Goal: Task Accomplishment & Management: Manage account settings

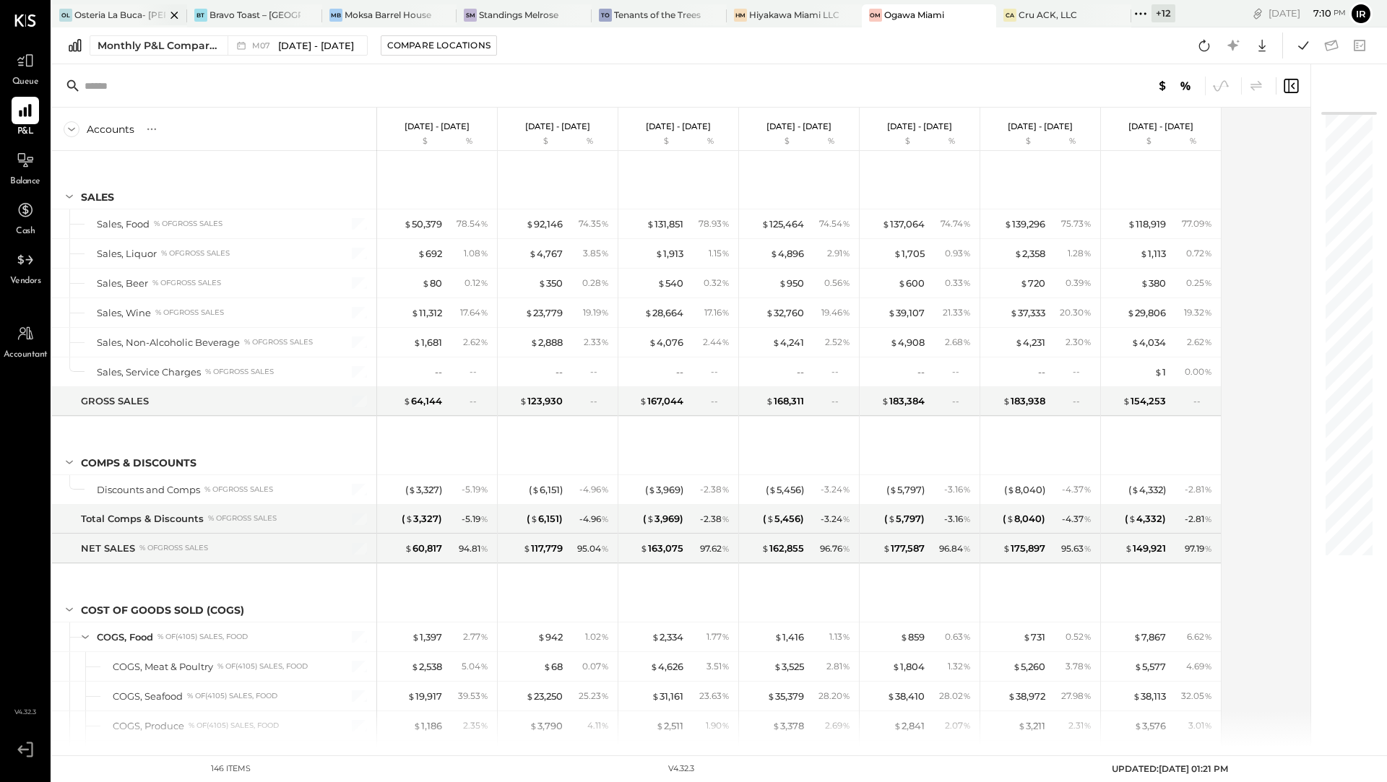
click at [107, 15] on div "Osteria La Buca- [PERSON_NAME][GEOGRAPHIC_DATA]" at bounding box center [119, 15] width 91 height 12
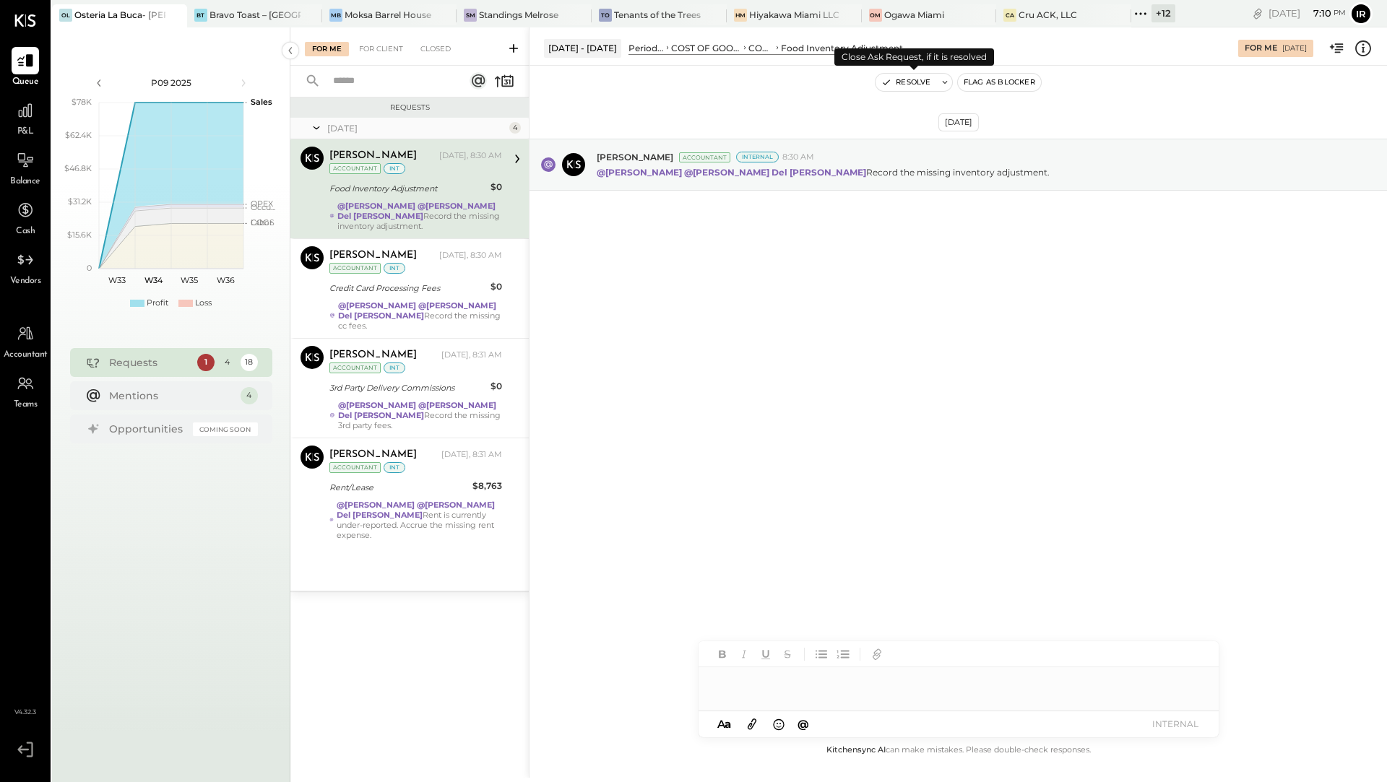
click at [917, 78] on button "Resolve" at bounding box center [906, 82] width 61 height 17
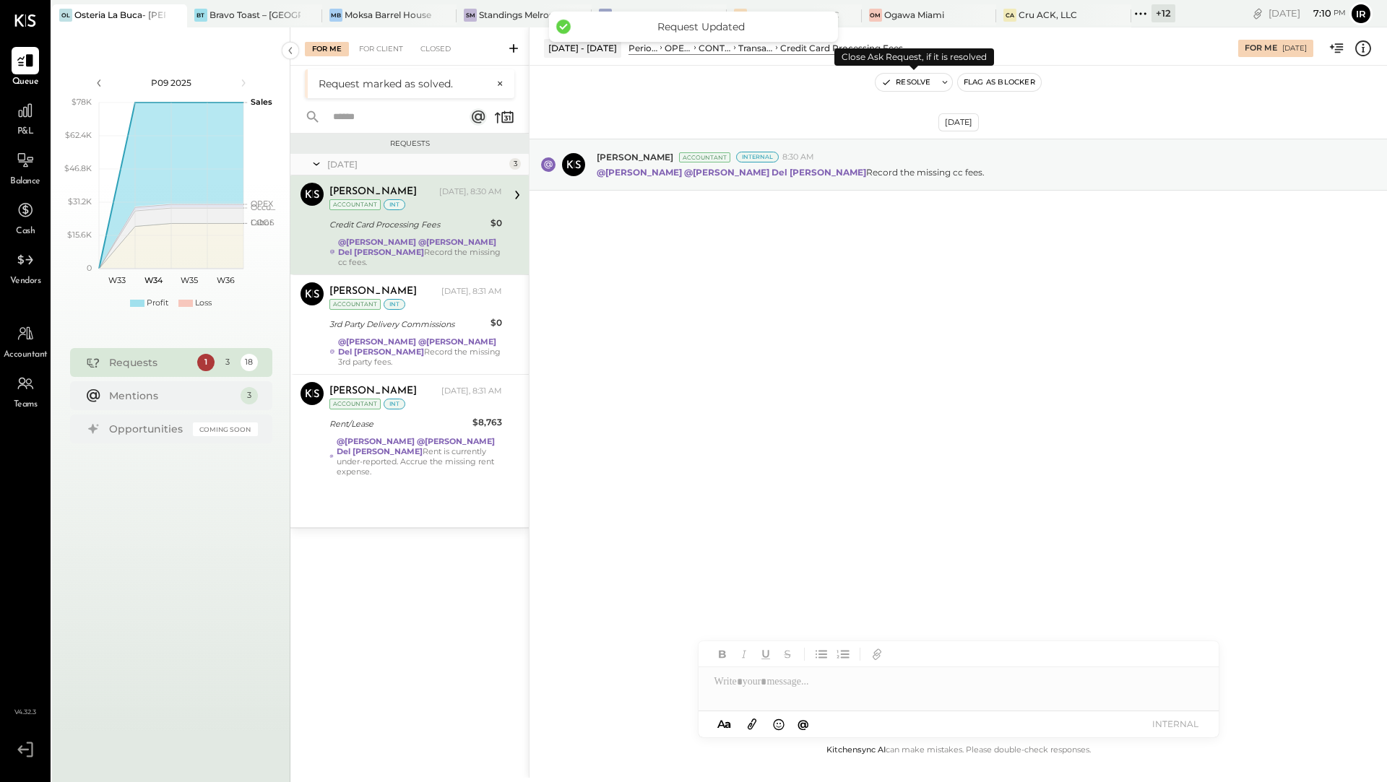
click at [898, 82] on button "Resolve" at bounding box center [906, 82] width 61 height 17
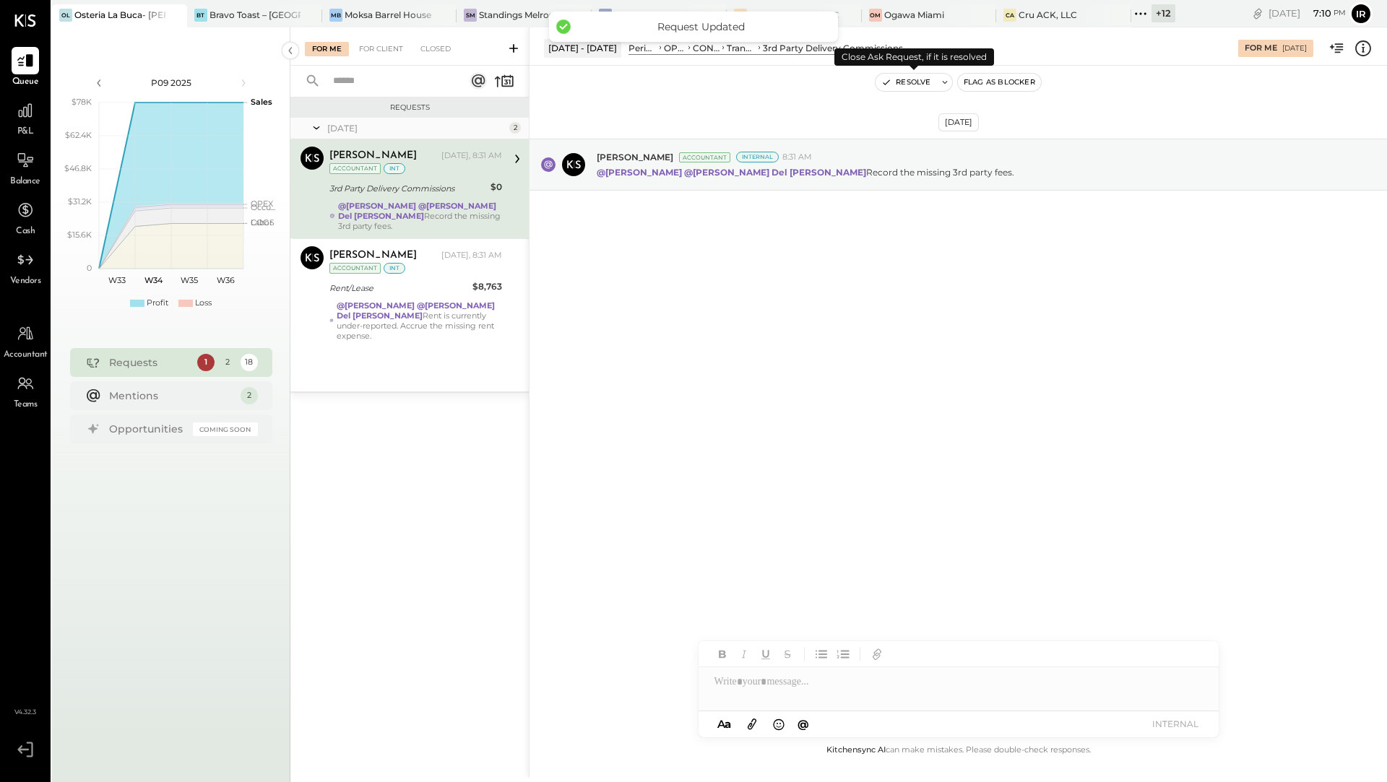
click at [907, 85] on button "Resolve" at bounding box center [906, 82] width 61 height 17
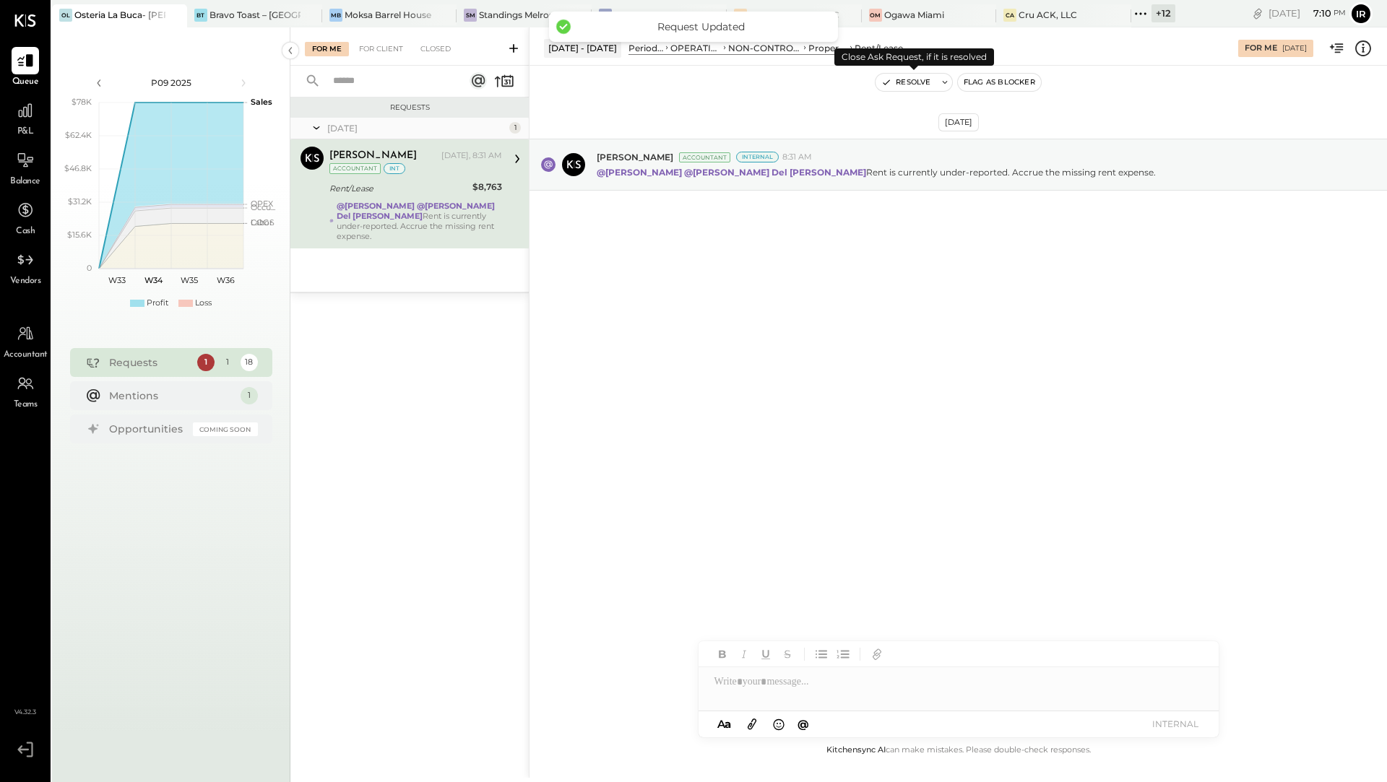
click at [919, 85] on button "Resolve" at bounding box center [906, 82] width 61 height 17
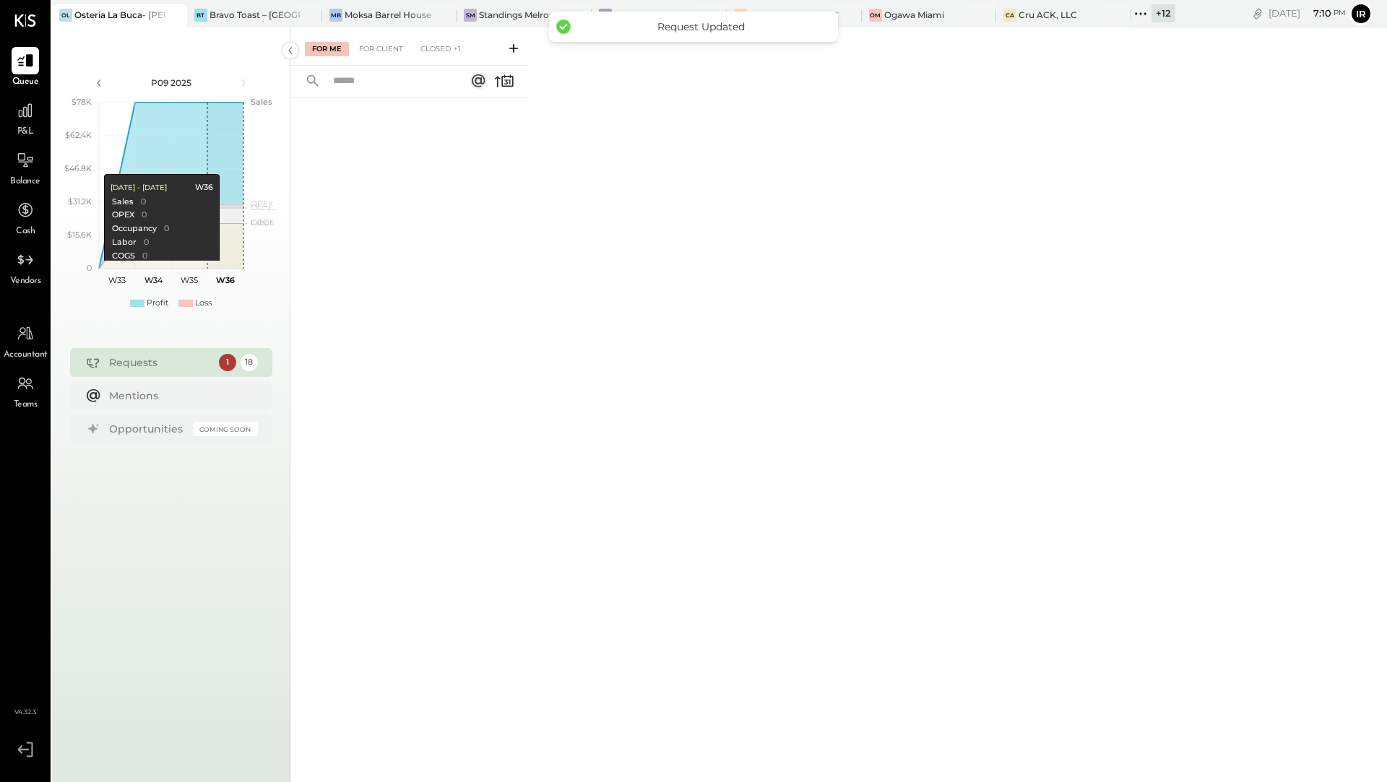
click at [384, 60] on div "For Me For Client Closed +1" at bounding box center [409, 46] width 238 height 38
click at [380, 42] on div "For Client" at bounding box center [381, 49] width 59 height 14
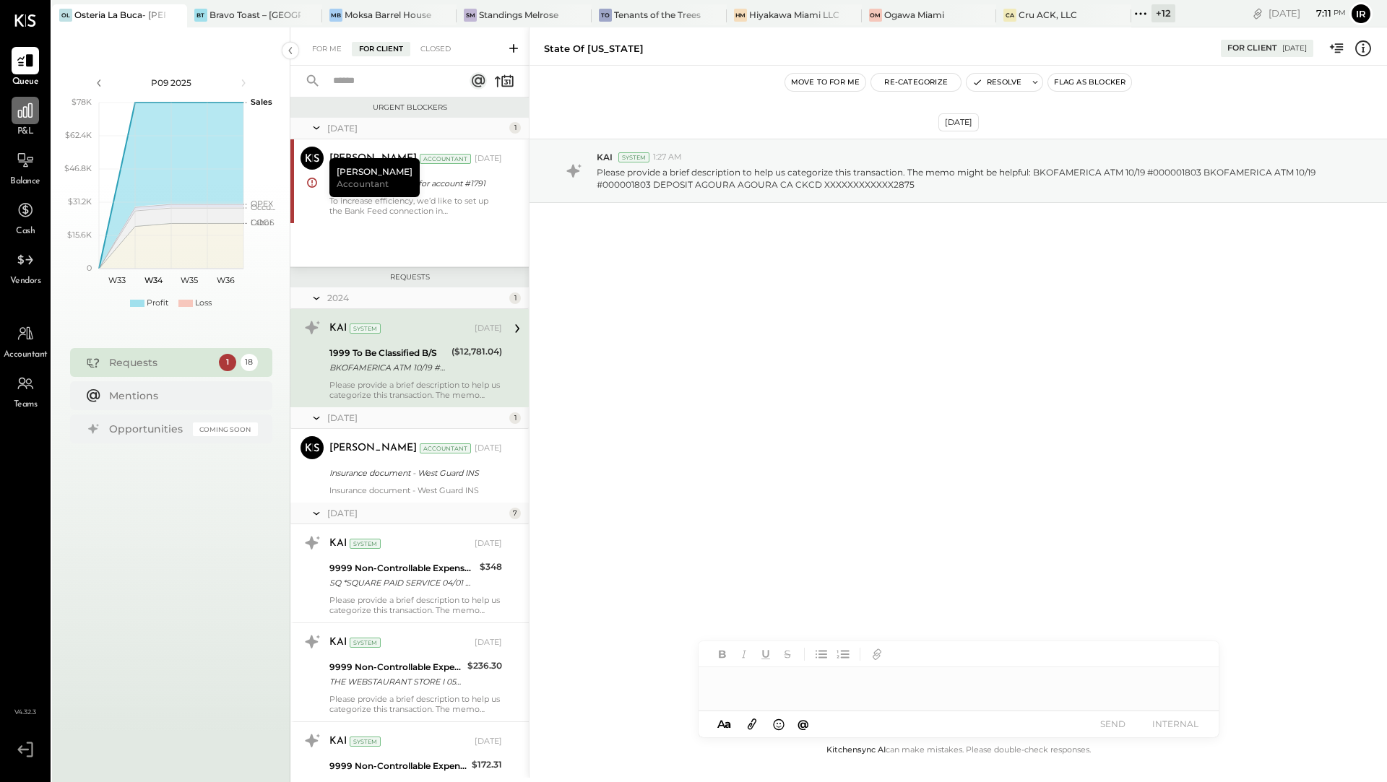
click at [25, 122] on div at bounding box center [25, 110] width 27 height 27
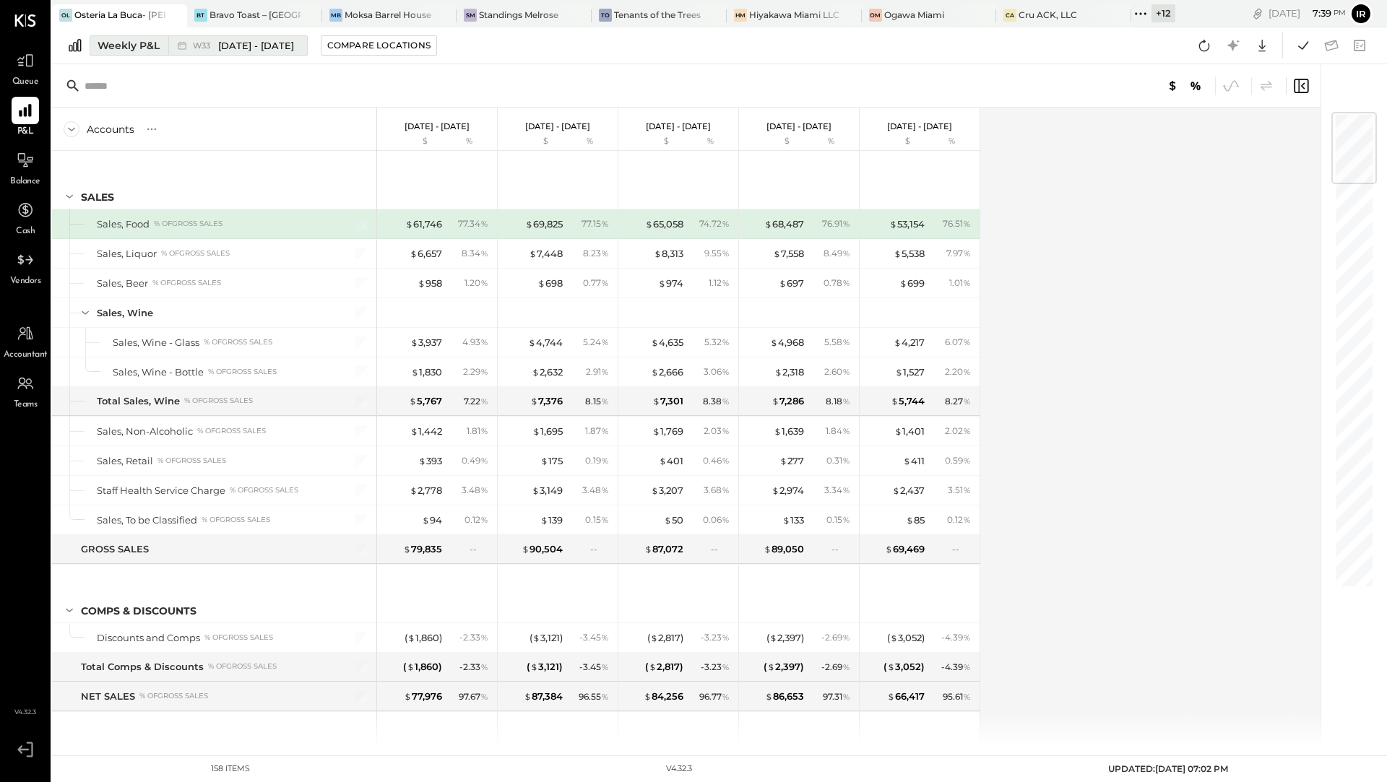
click at [137, 45] on div "Weekly P&L" at bounding box center [129, 45] width 62 height 14
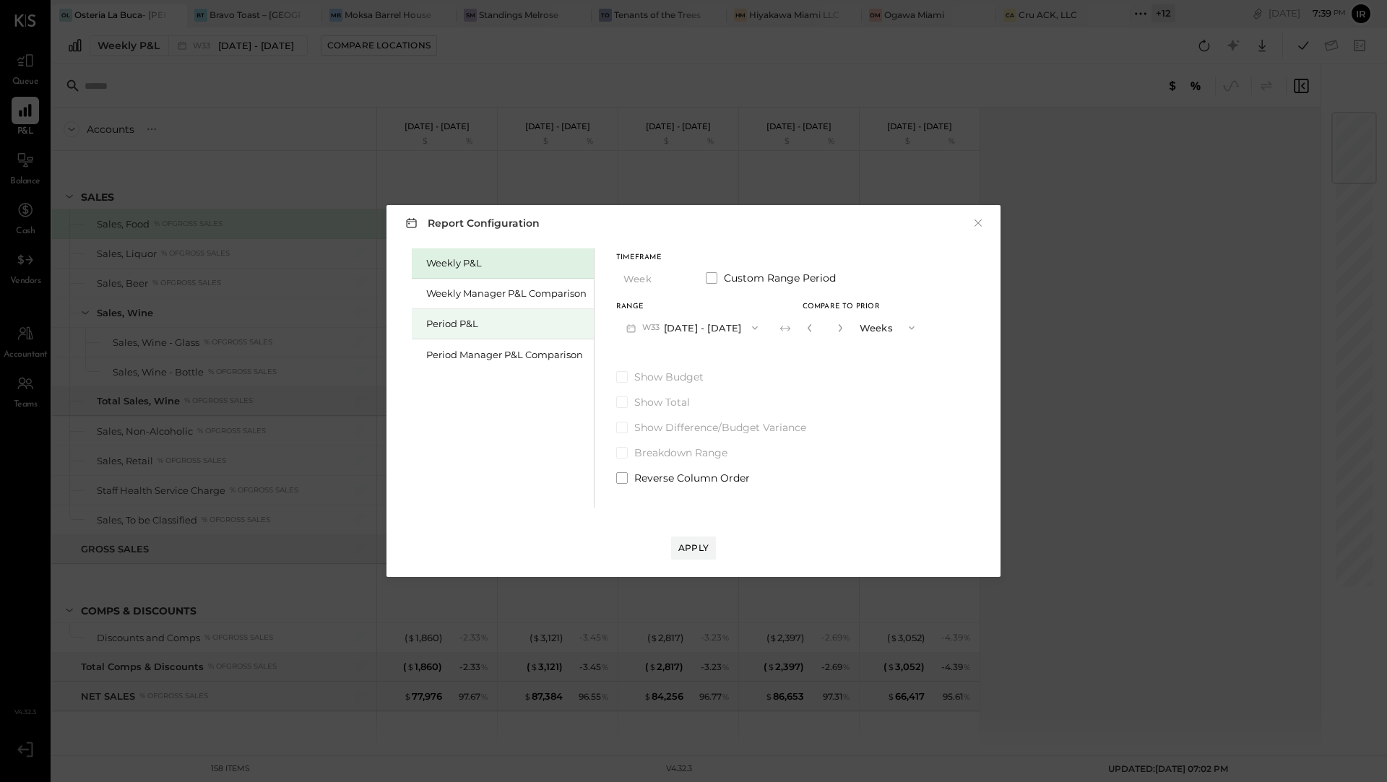
click at [470, 329] on div "Period P&L" at bounding box center [506, 324] width 160 height 14
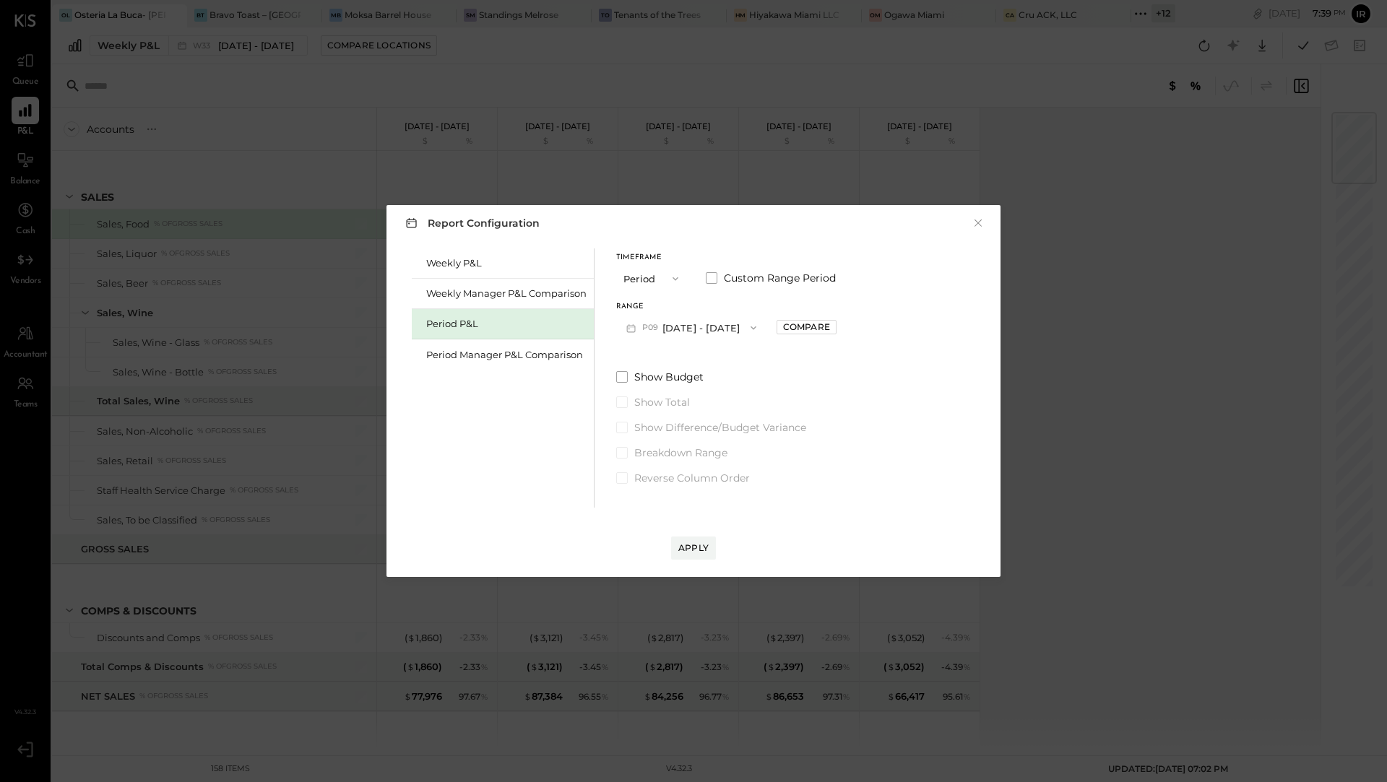
click at [756, 327] on span "button" at bounding box center [749, 328] width 19 height 12
click at [739, 361] on div "P08 Jul 14 - Aug 10, 2025" at bounding box center [699, 360] width 165 height 30
click at [730, 328] on button "P08 Jul 14 - Aug 10, 2025" at bounding box center [691, 327] width 150 height 27
click at [978, 227] on button "×" at bounding box center [978, 223] width 13 height 14
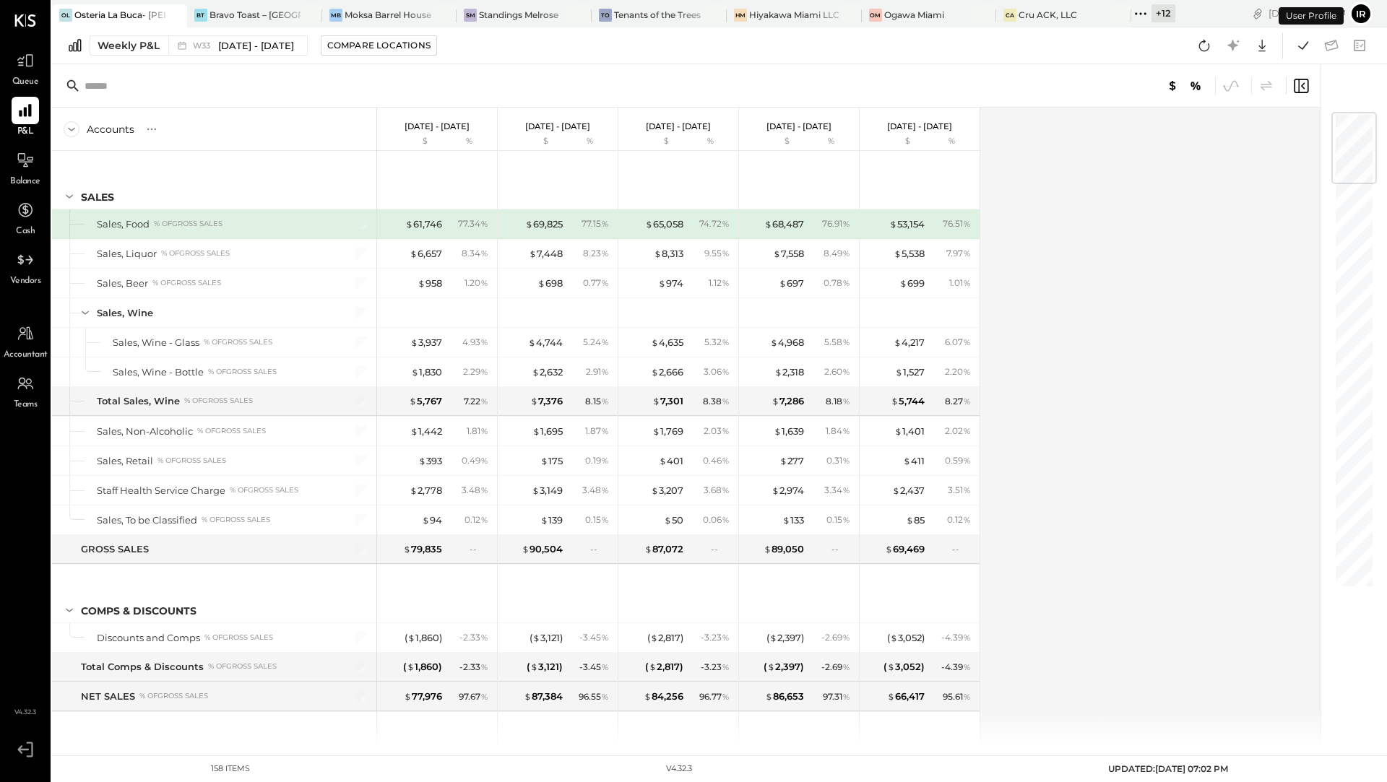
click at [119, 57] on div "Weekly P&L W33 Aug 11 - 17, 2025 Compare Locations Google Sheets Excel" at bounding box center [719, 45] width 1335 height 37
click at [118, 46] on div "Weekly P&L" at bounding box center [129, 45] width 62 height 14
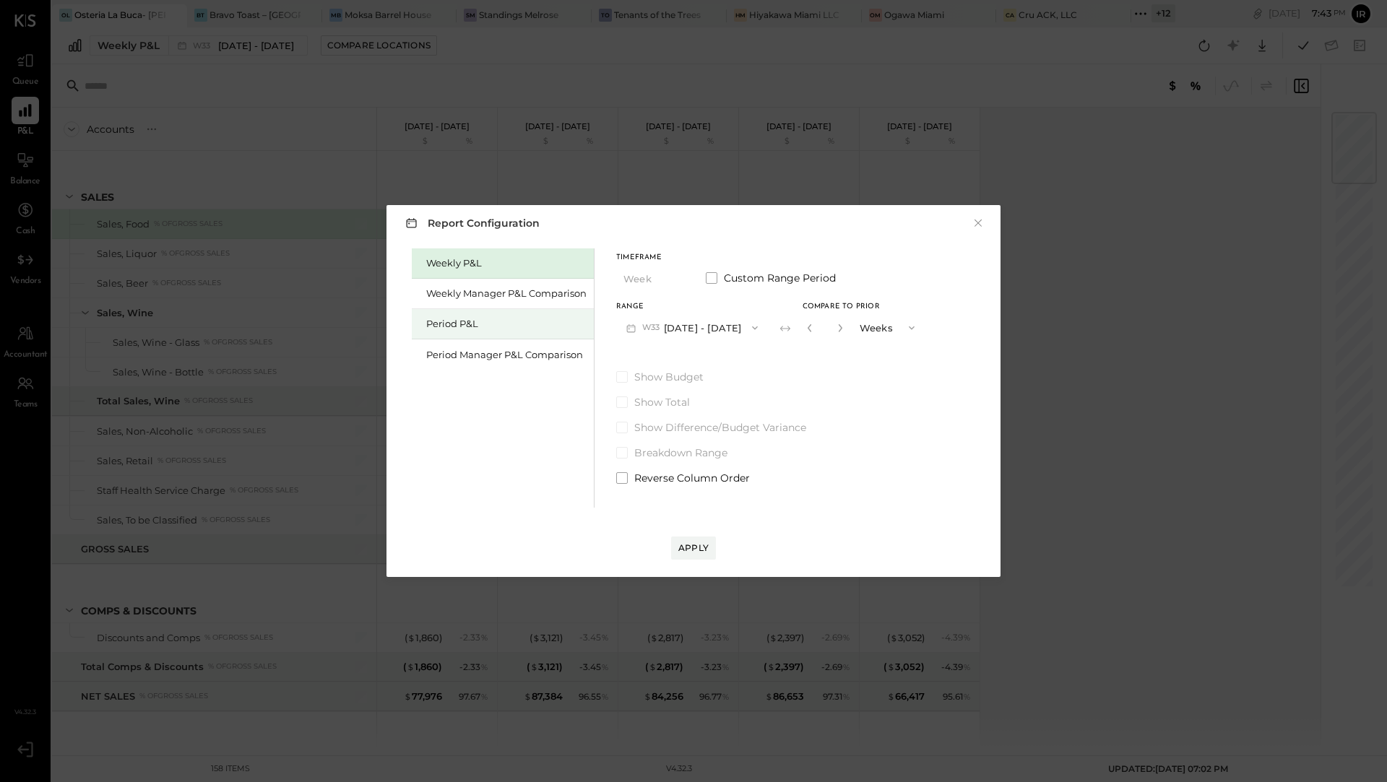
click at [453, 331] on div "Period P&L" at bounding box center [503, 324] width 182 height 30
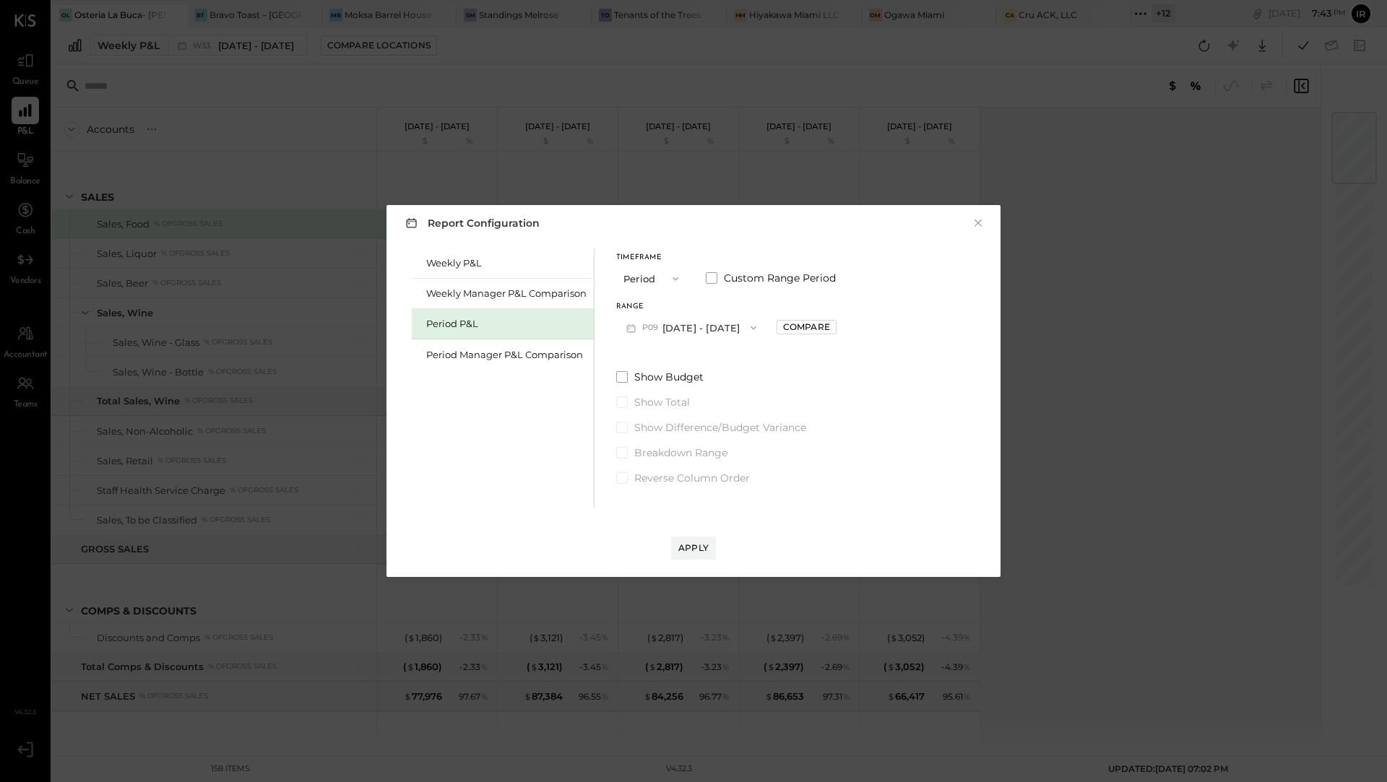
click at [756, 327] on icon "button" at bounding box center [754, 329] width 6 height 4
click at [718, 362] on span "Jul 14 - Aug 10, 2025" at bounding box center [684, 360] width 69 height 12
click at [803, 328] on div "Compare" at bounding box center [806, 327] width 47 height 12
click at [843, 327] on icon "button" at bounding box center [838, 328] width 9 height 9
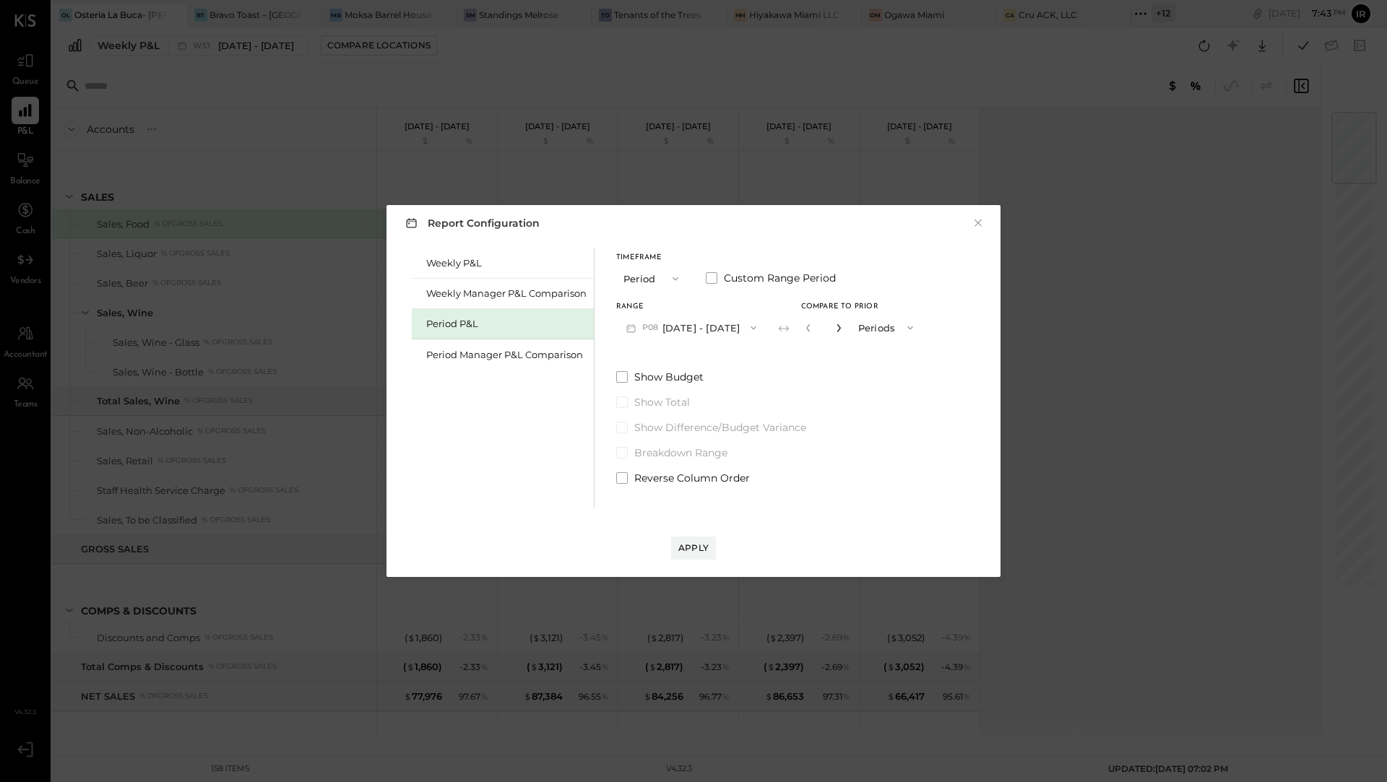
click at [843, 327] on icon "button" at bounding box center [838, 328] width 9 height 9
type input "*"
click at [686, 550] on div "Apply" at bounding box center [693, 548] width 30 height 12
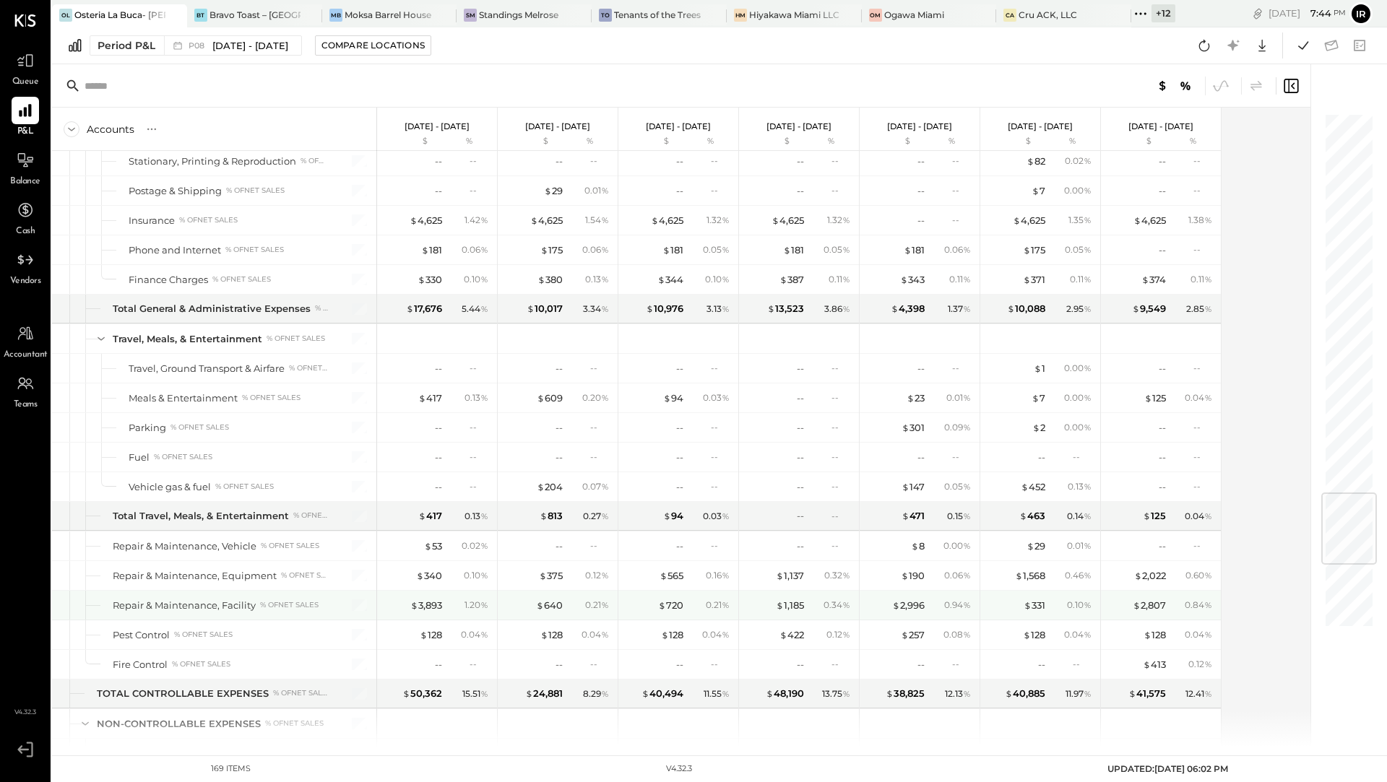
scroll to position [3156, 0]
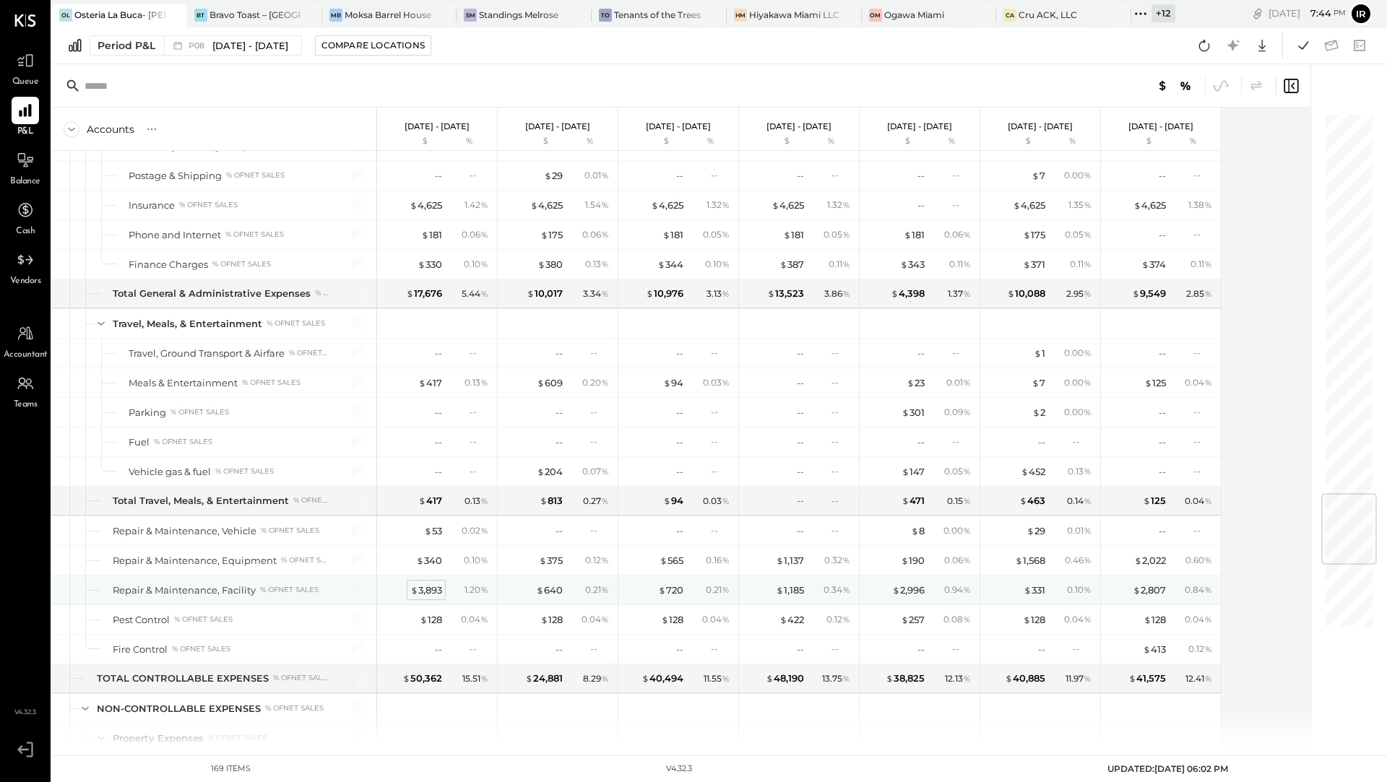
click at [431, 584] on div "$ 3,893" at bounding box center [426, 591] width 32 height 14
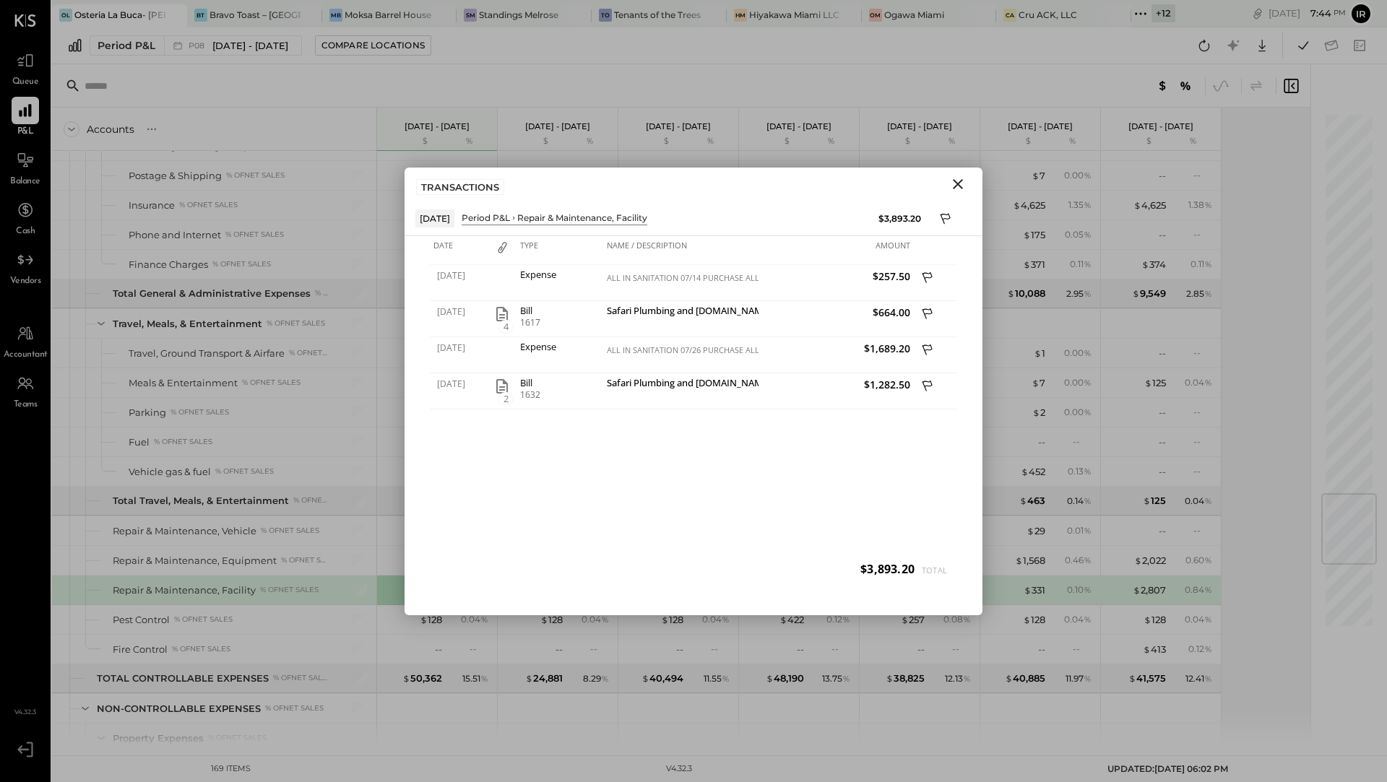
click at [955, 186] on icon "Close" at bounding box center [958, 184] width 10 height 10
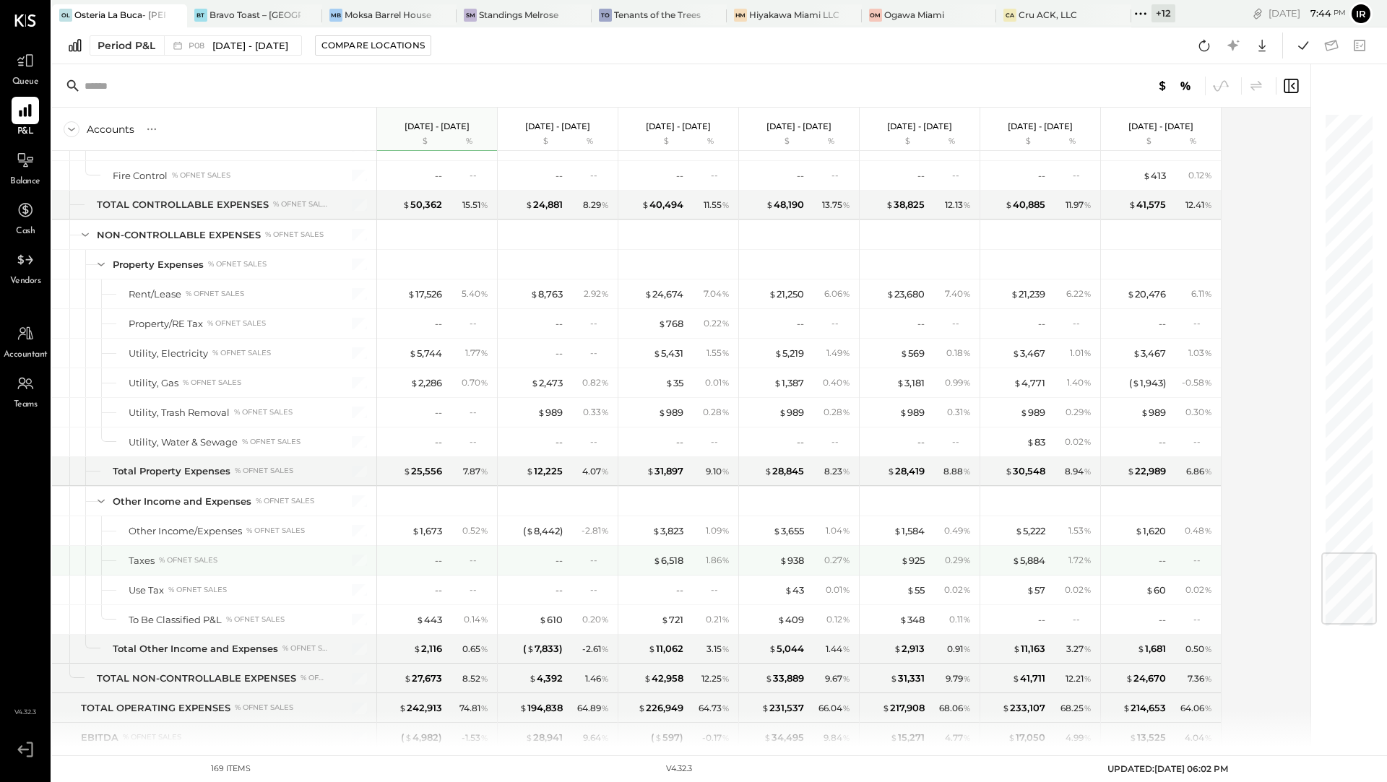
scroll to position [3668, 0]
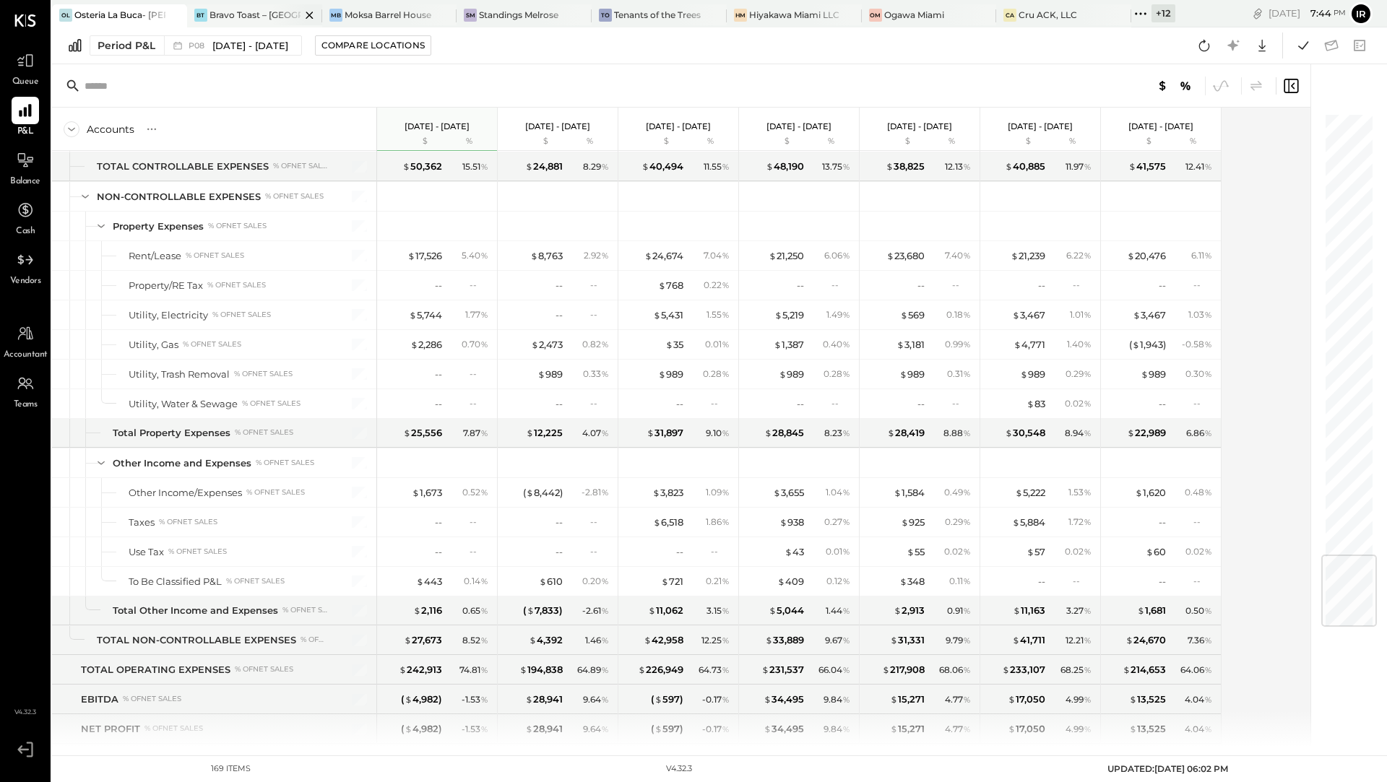
click at [260, 22] on div "BT Bravo Toast – West Hollywood" at bounding box center [254, 15] width 135 height 23
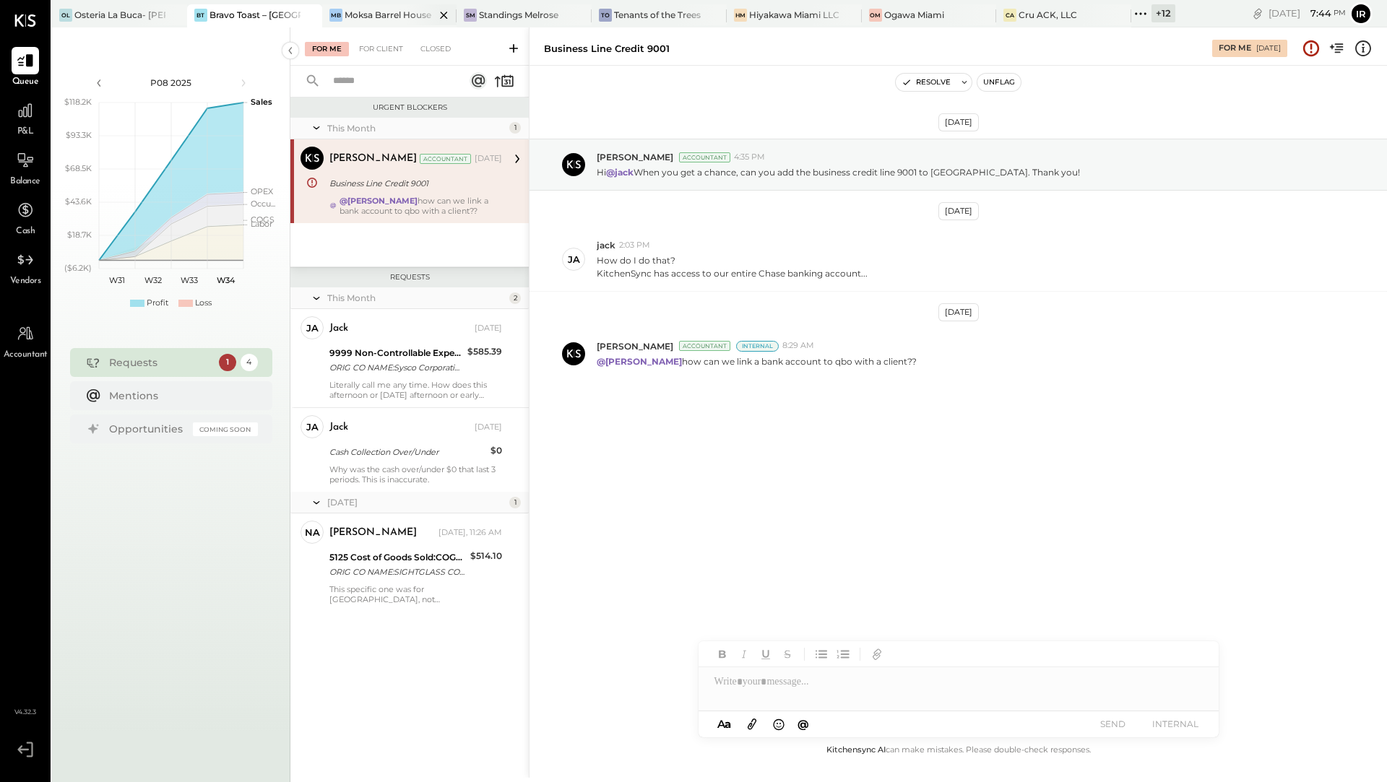
click at [392, 14] on div "Moksa Barrel House" at bounding box center [388, 15] width 87 height 12
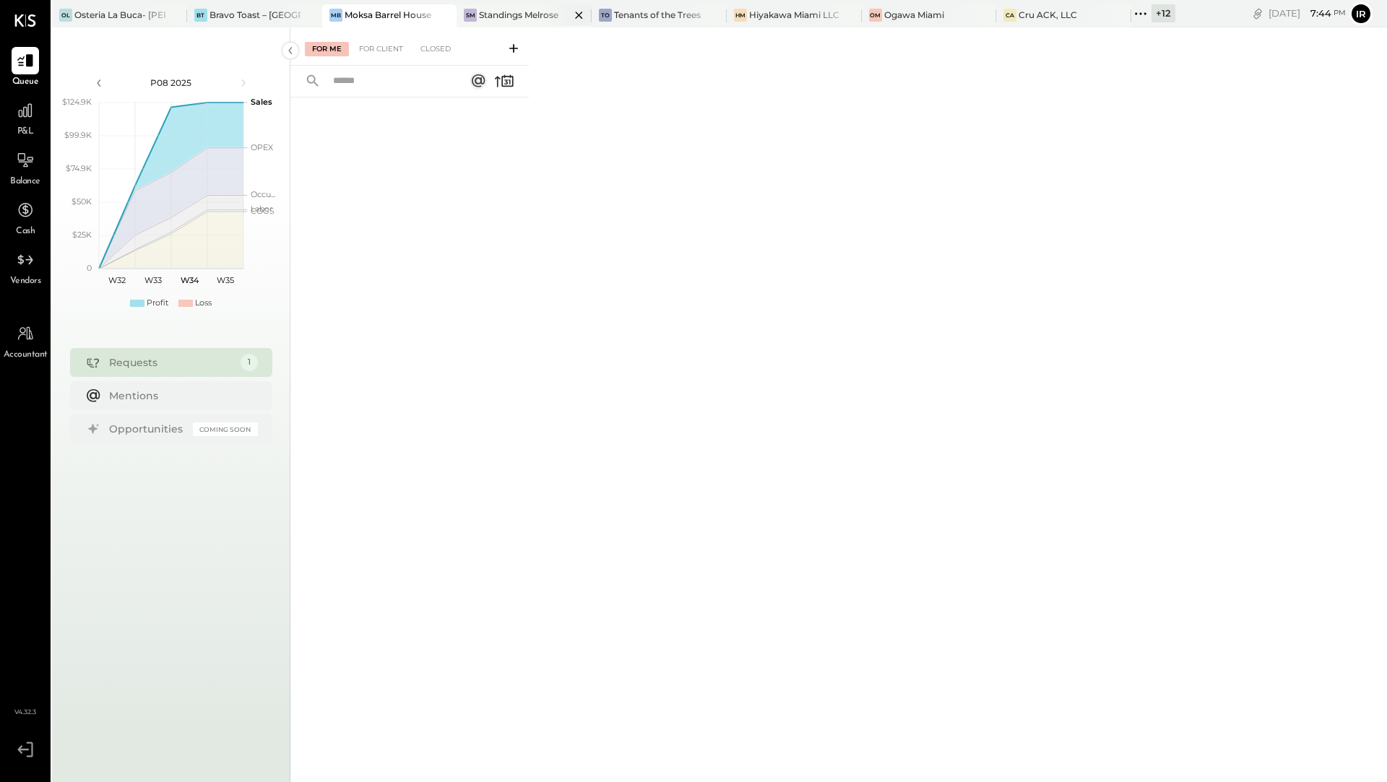
click at [498, 17] on div "Standings Melrose" at bounding box center [518, 15] width 79 height 12
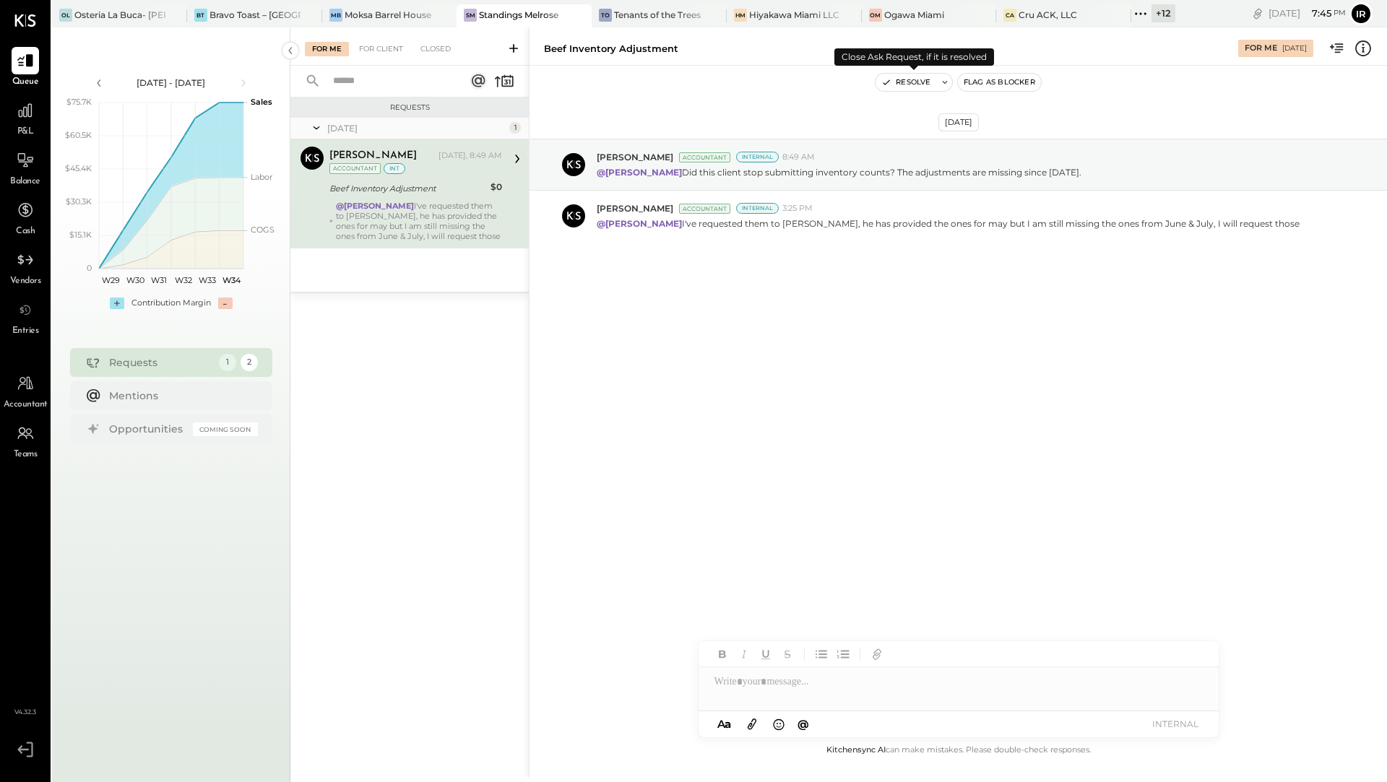
click at [893, 82] on button "Resolve" at bounding box center [906, 82] width 61 height 17
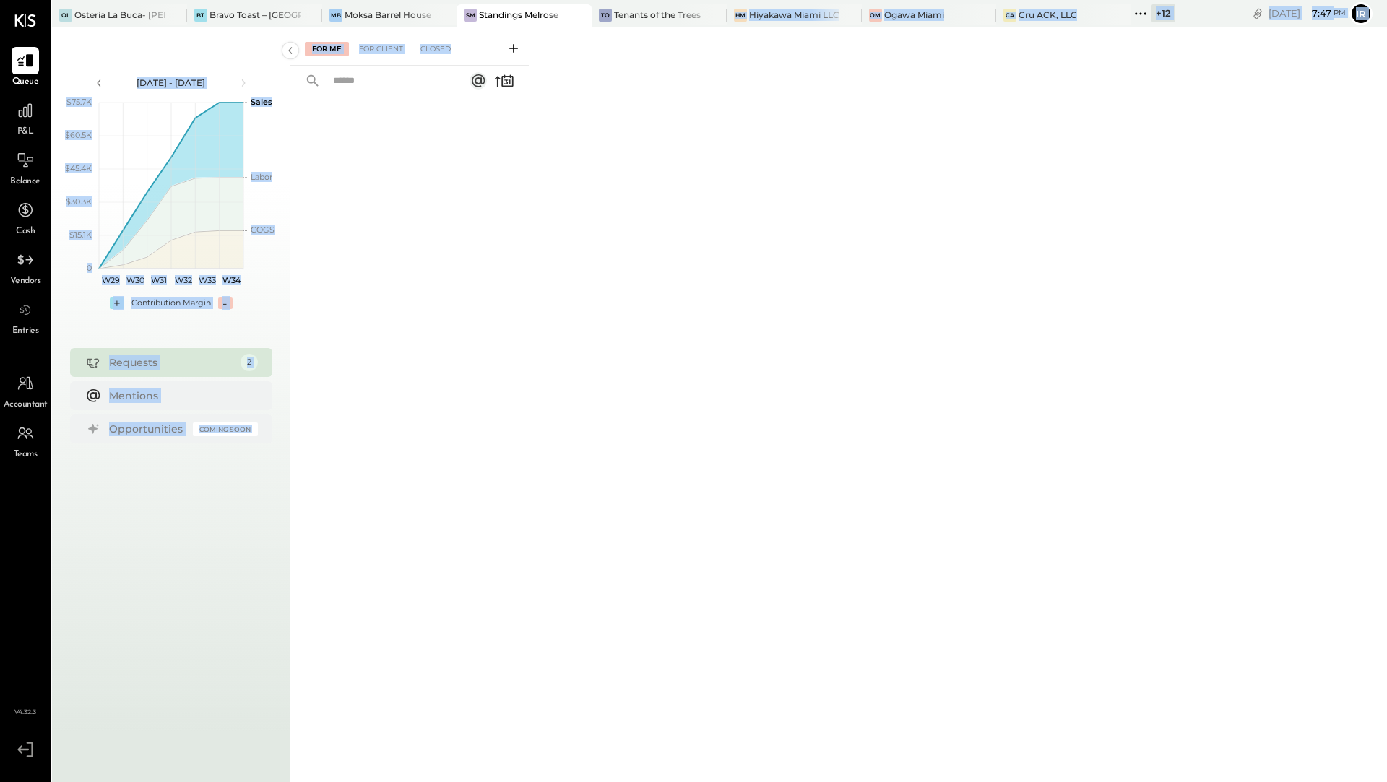
drag, startPoint x: 649, startPoint y: 22, endPoint x: 658, endPoint y: 42, distance: 21.6
click at [660, 43] on div "OL Osteria La Buca- Sherman Oaks BT Bravo Toast – West Hollywood MB Moksa Barre…" at bounding box center [719, 391] width 1335 height 782
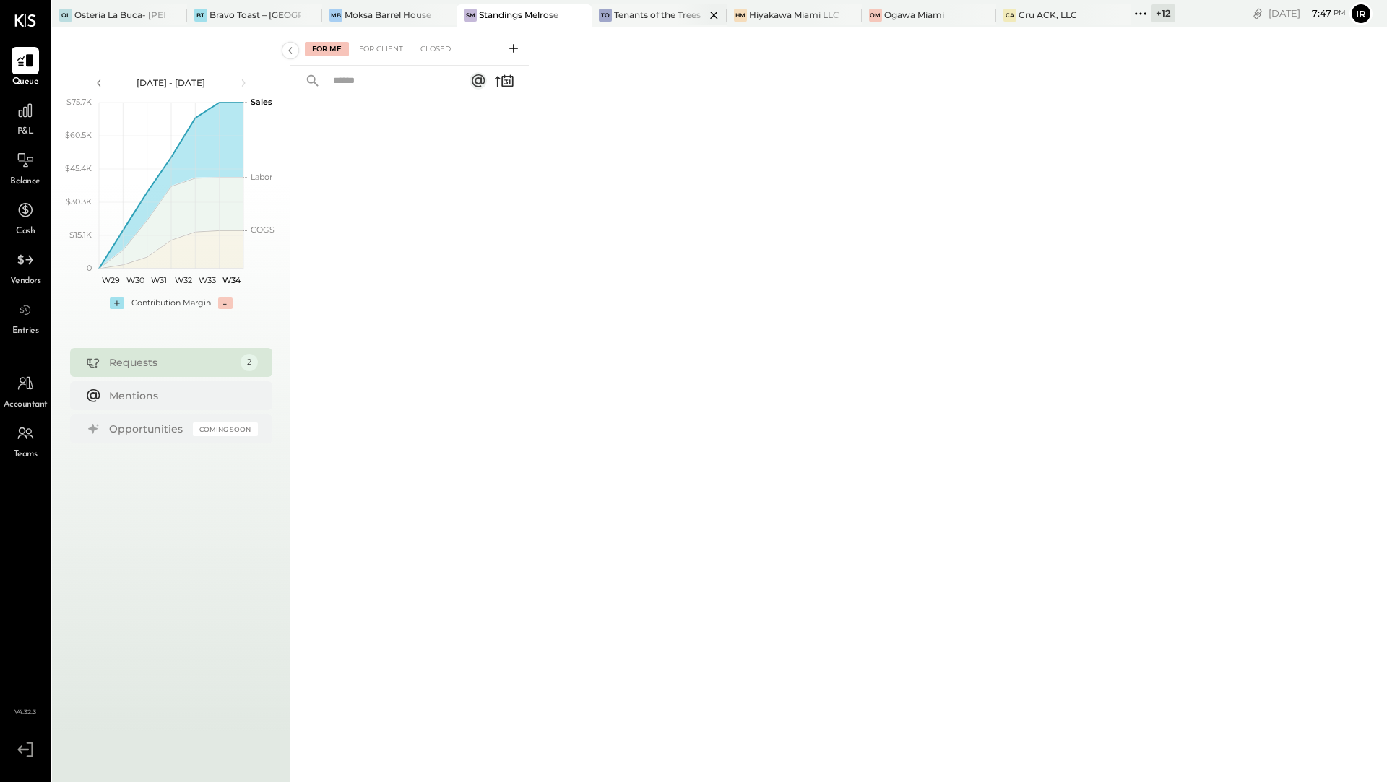
click at [642, 16] on div "Tenants of the Trees" at bounding box center [657, 15] width 87 height 12
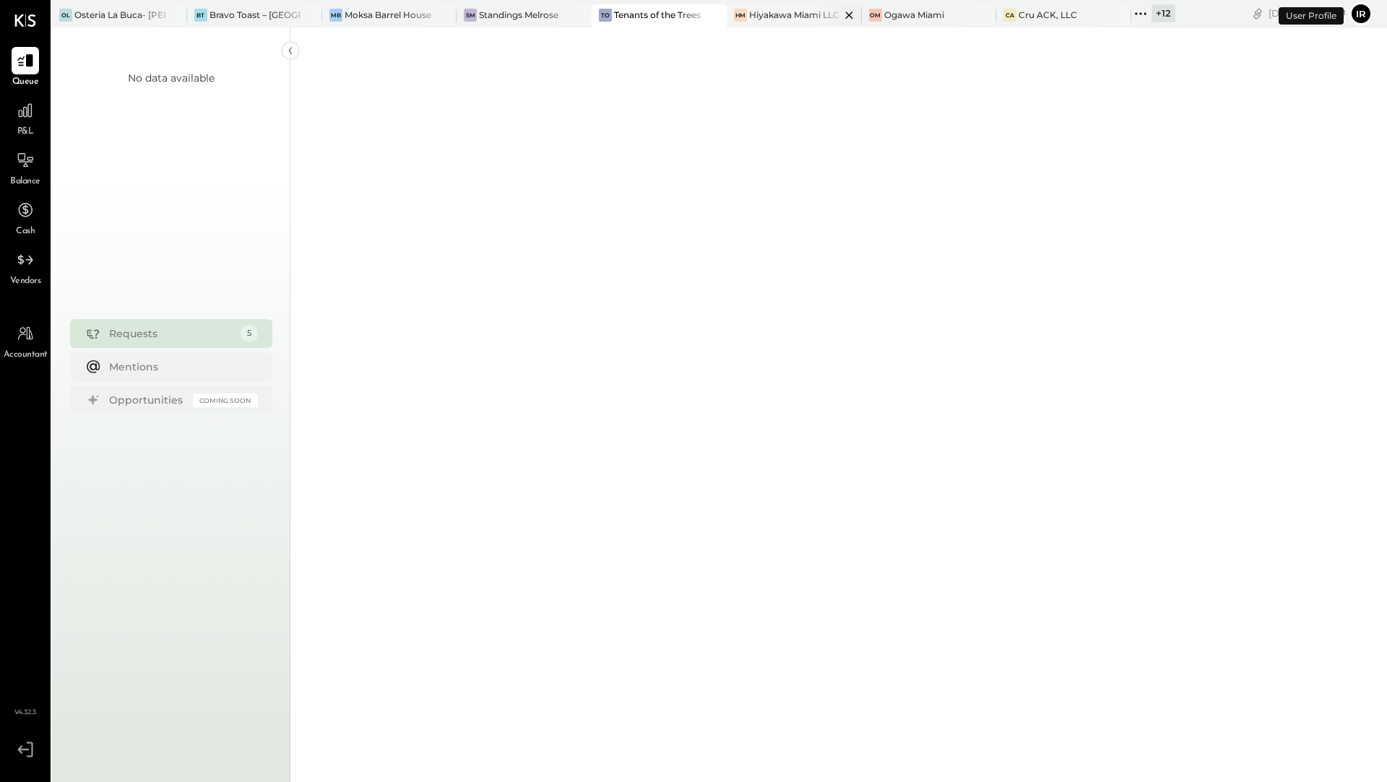
click at [767, 16] on div "Hiyakawa Miami LLC" at bounding box center [794, 15] width 90 height 12
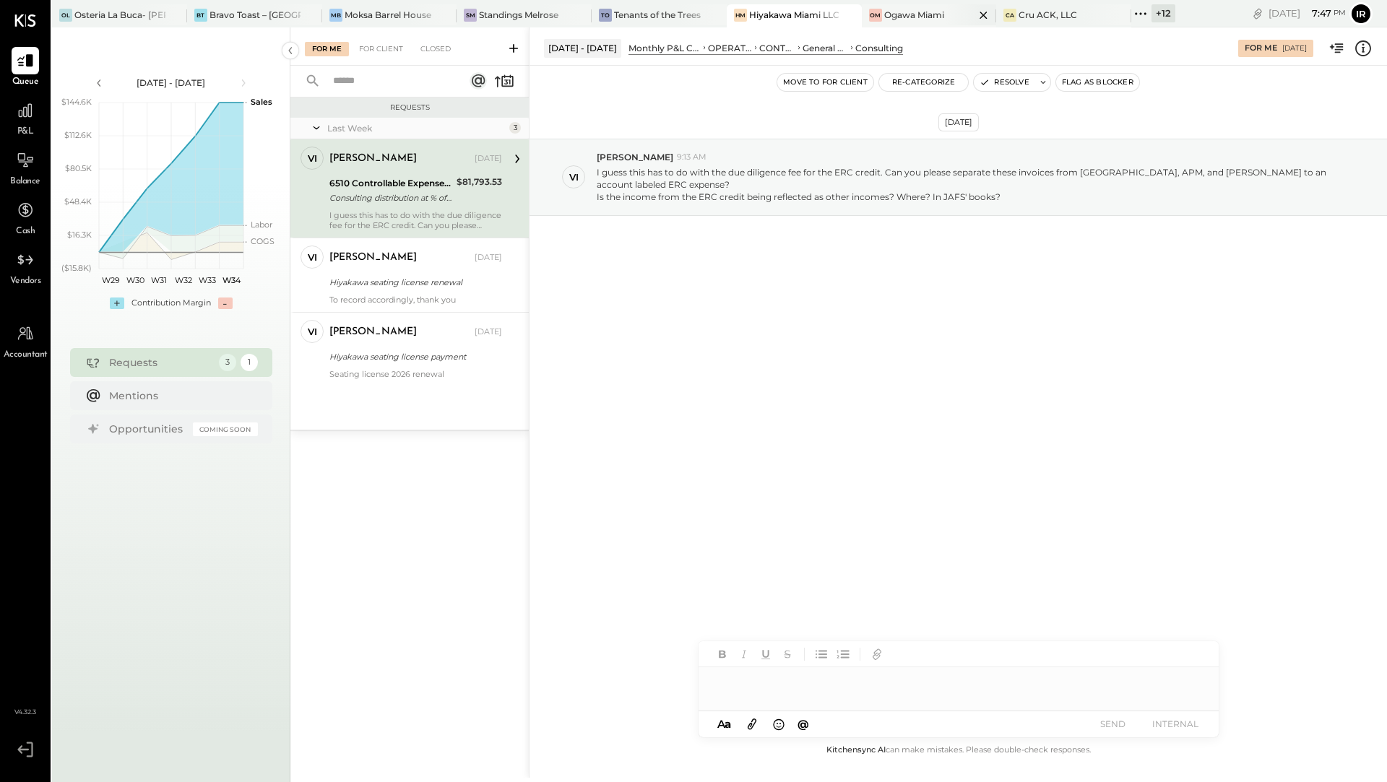
click at [903, 12] on div "Ogawa Miami" at bounding box center [914, 15] width 60 height 12
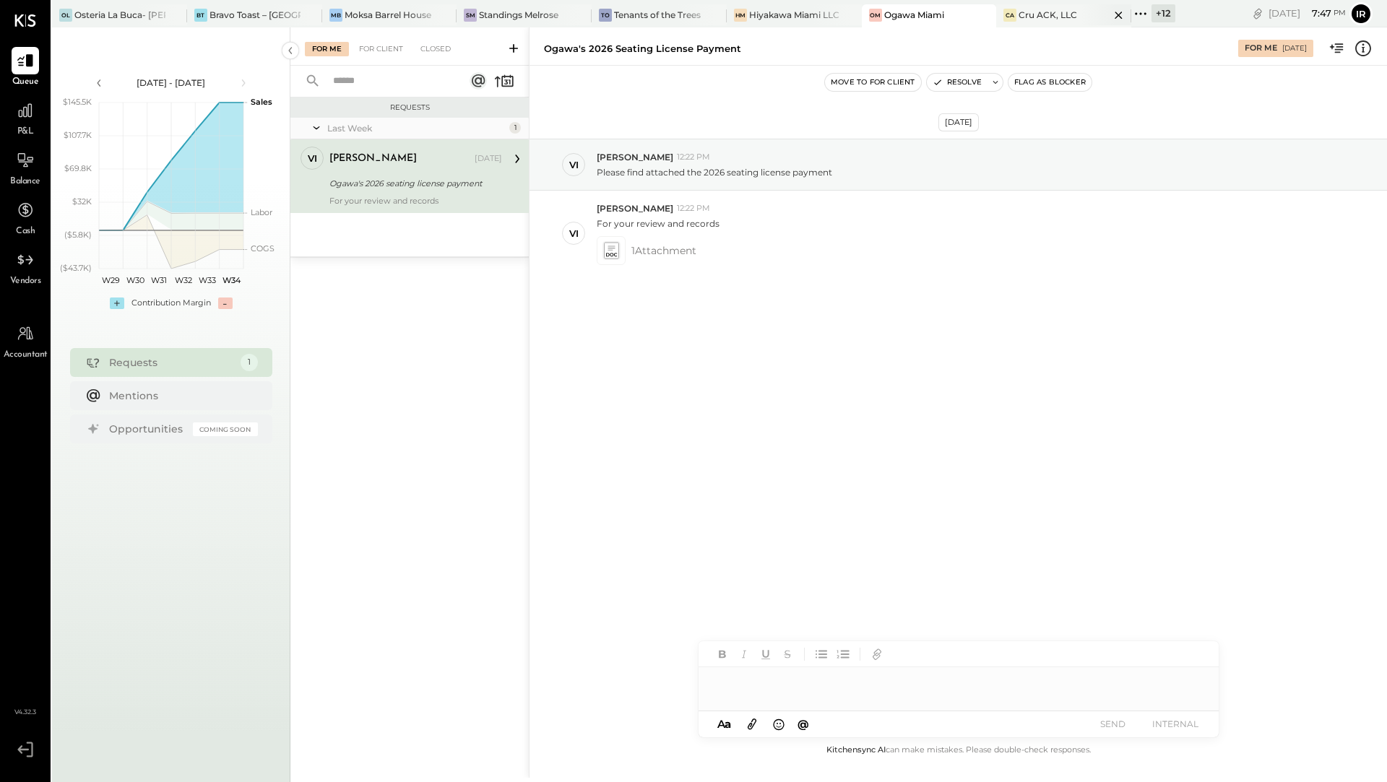
click at [1040, 9] on div "Cru ACK, LLC" at bounding box center [1048, 15] width 59 height 12
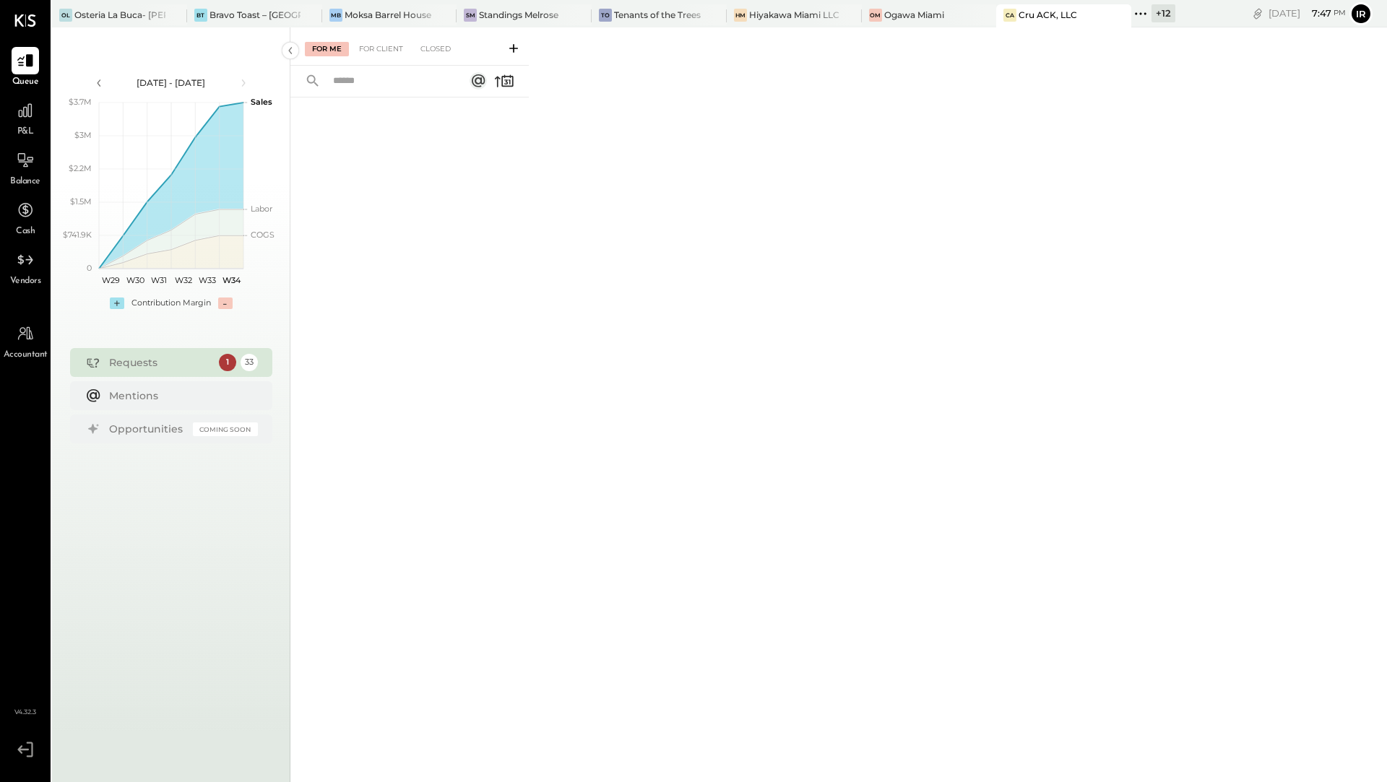
click at [1163, 12] on div "+ 12" at bounding box center [1164, 13] width 24 height 18
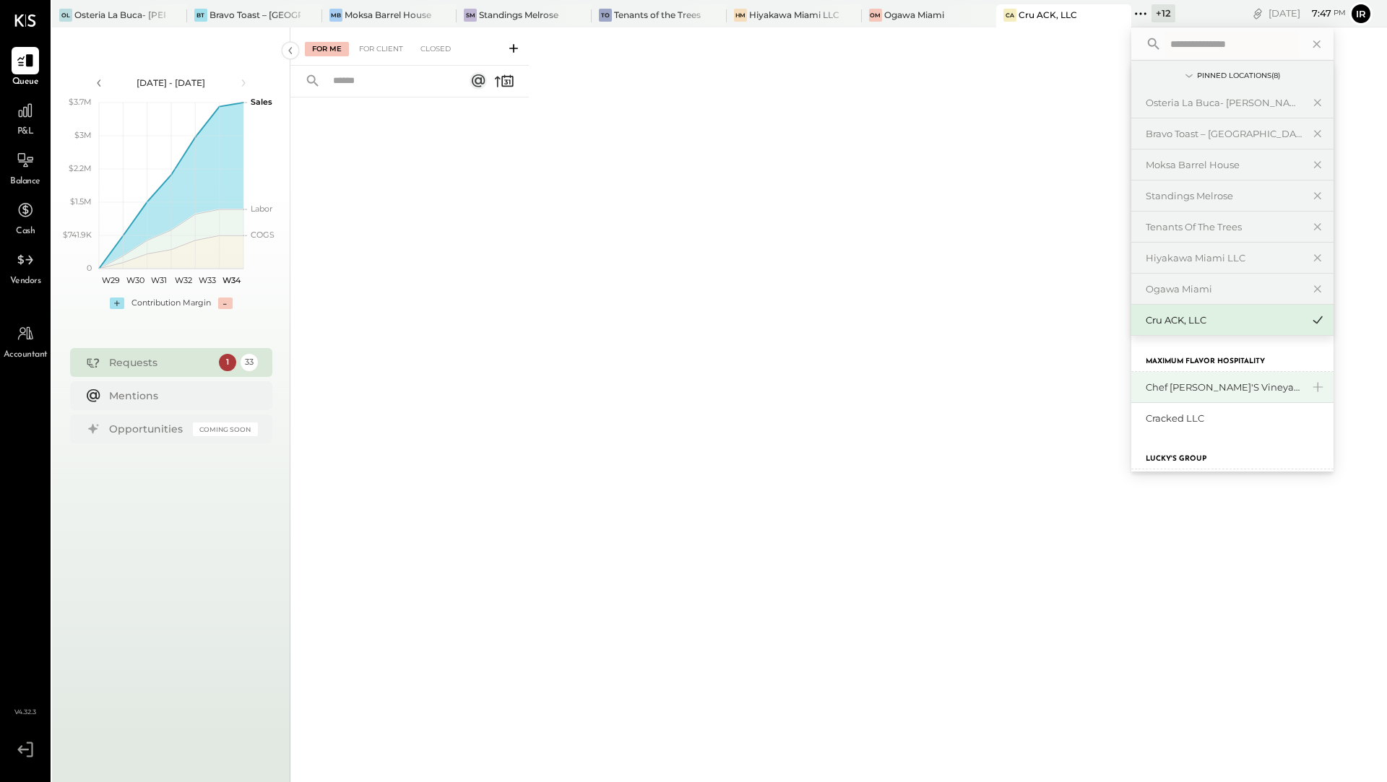
click at [1172, 381] on div "Chef [PERSON_NAME]'s Vineyard Restaurant" at bounding box center [1224, 388] width 156 height 14
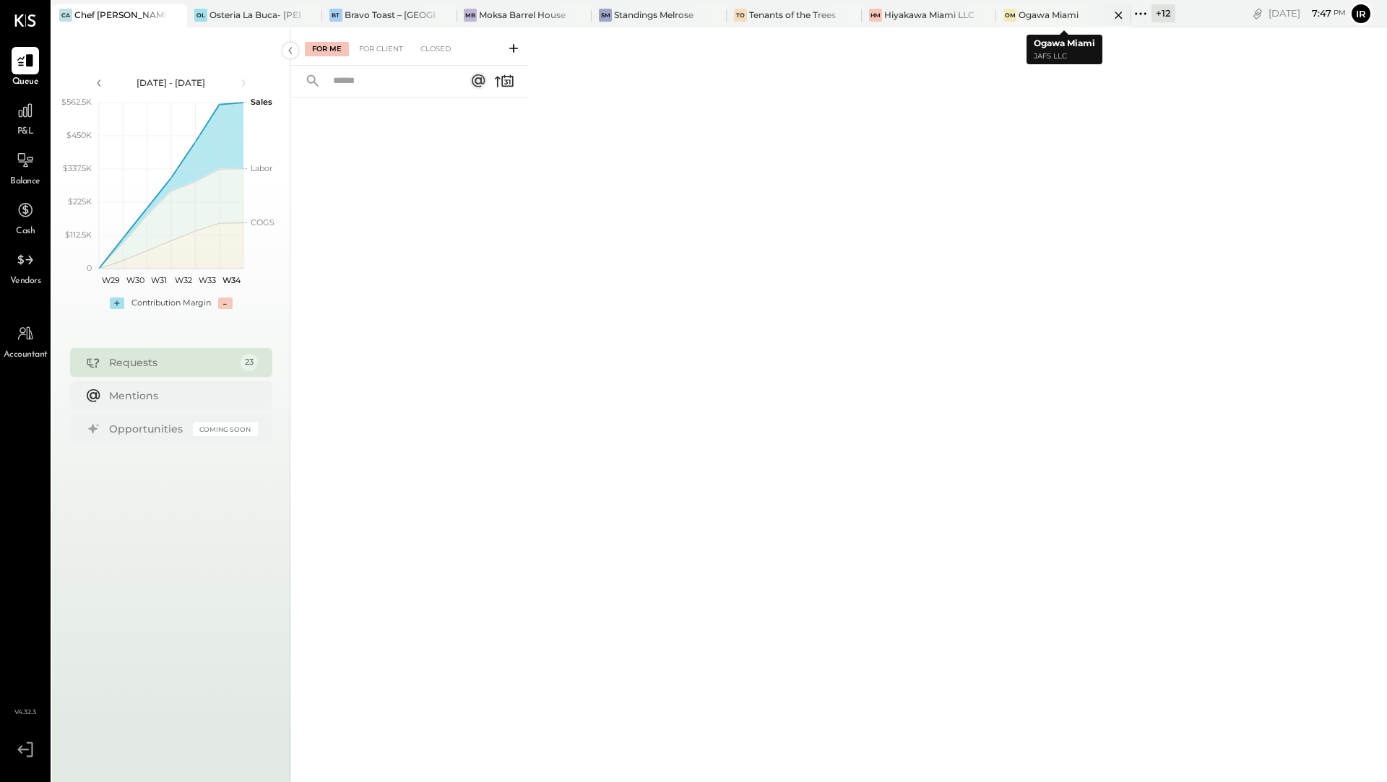
click at [1033, 16] on div "Ogawa Miami" at bounding box center [1049, 15] width 60 height 12
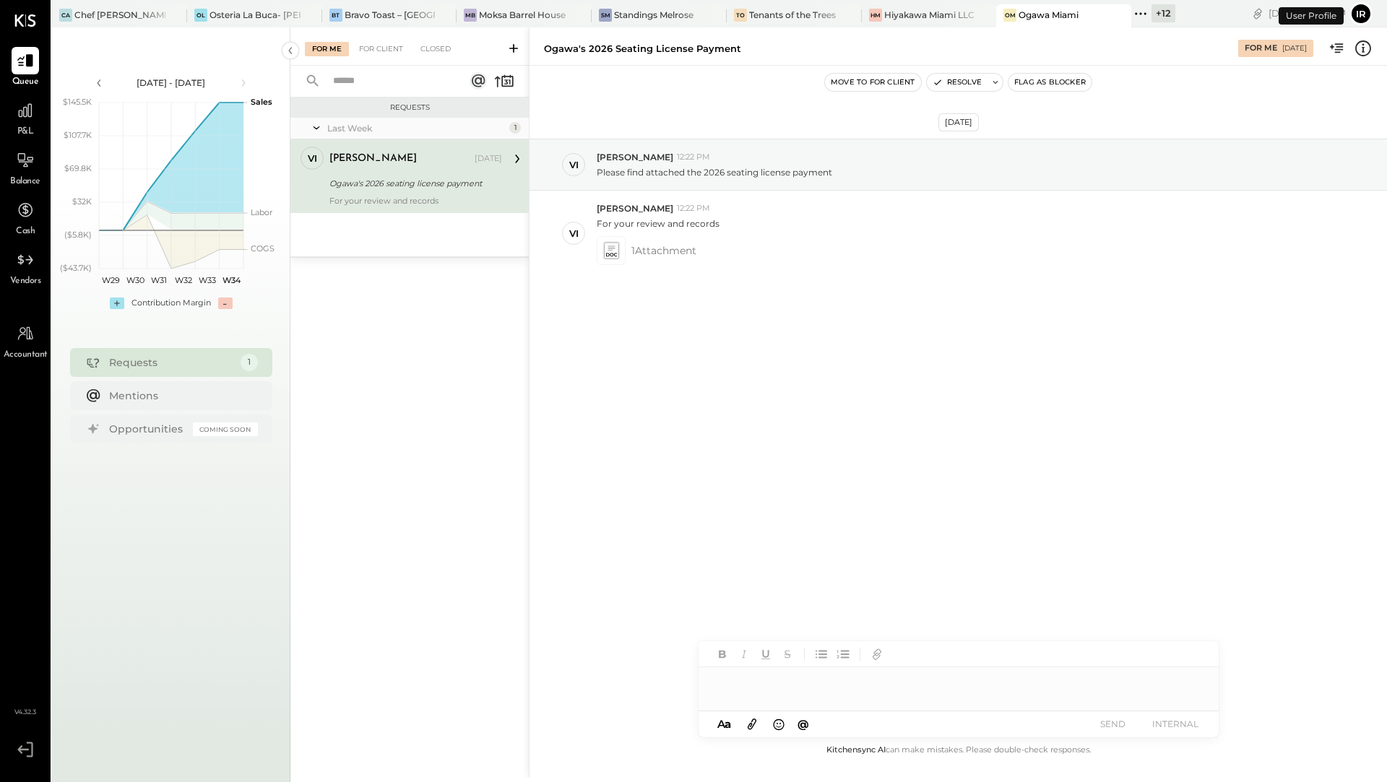
click at [1160, 13] on div "+ 12" at bounding box center [1164, 13] width 24 height 18
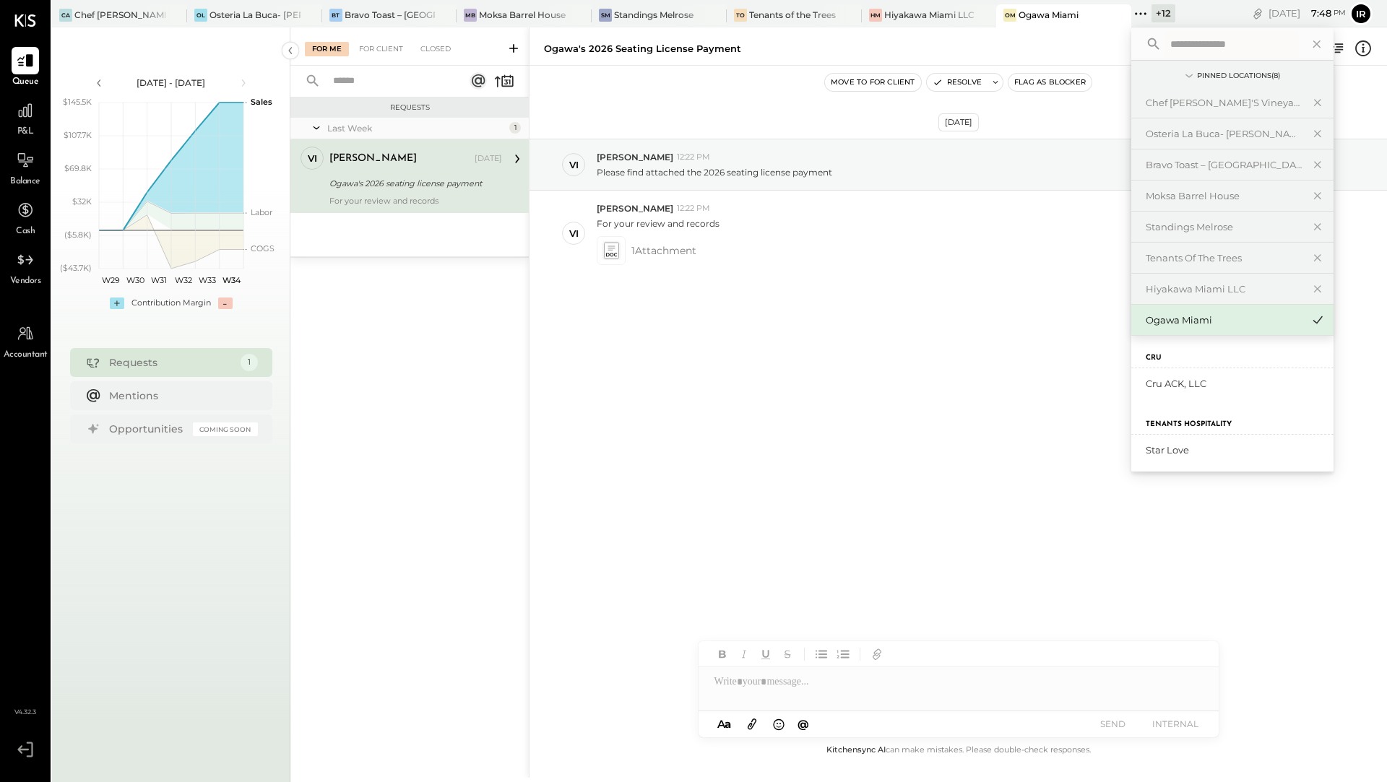
scroll to position [526, 0]
